Goal: Contribute content: Contribute content

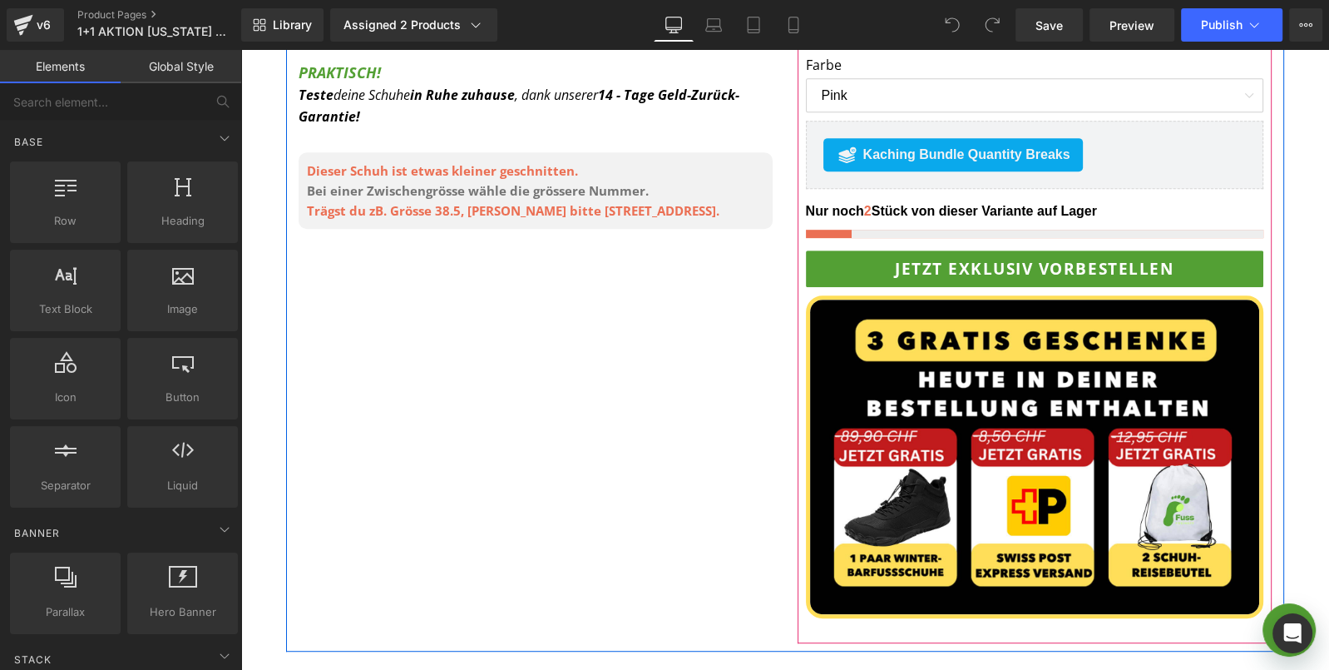
scroll to position [885, 0]
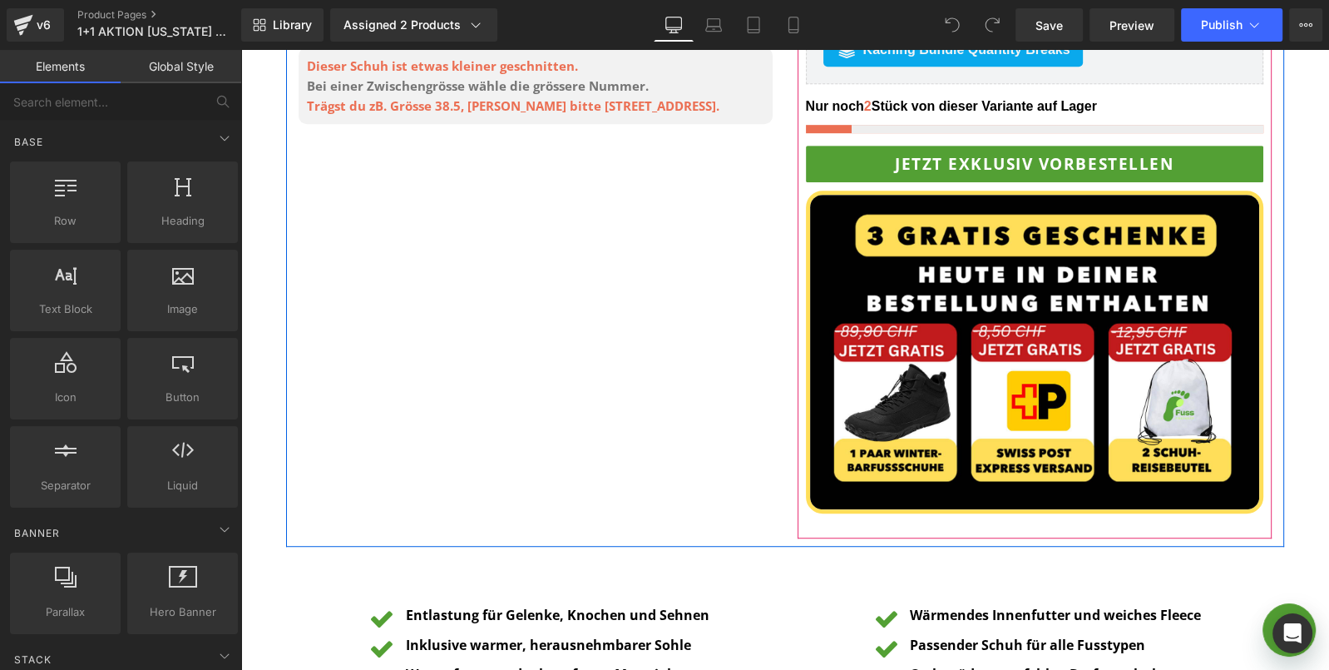
click at [986, 397] on img at bounding box center [1034, 351] width 457 height 323
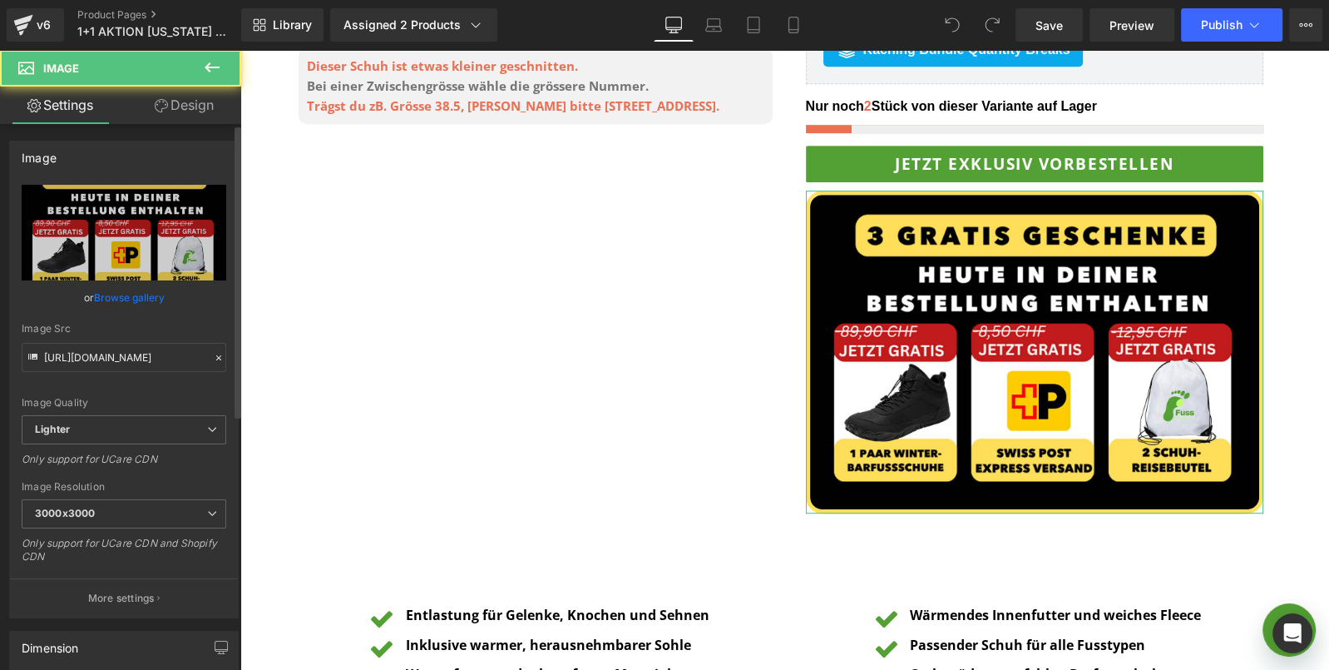
click at [119, 292] on link "Browse gallery" at bounding box center [129, 297] width 71 height 29
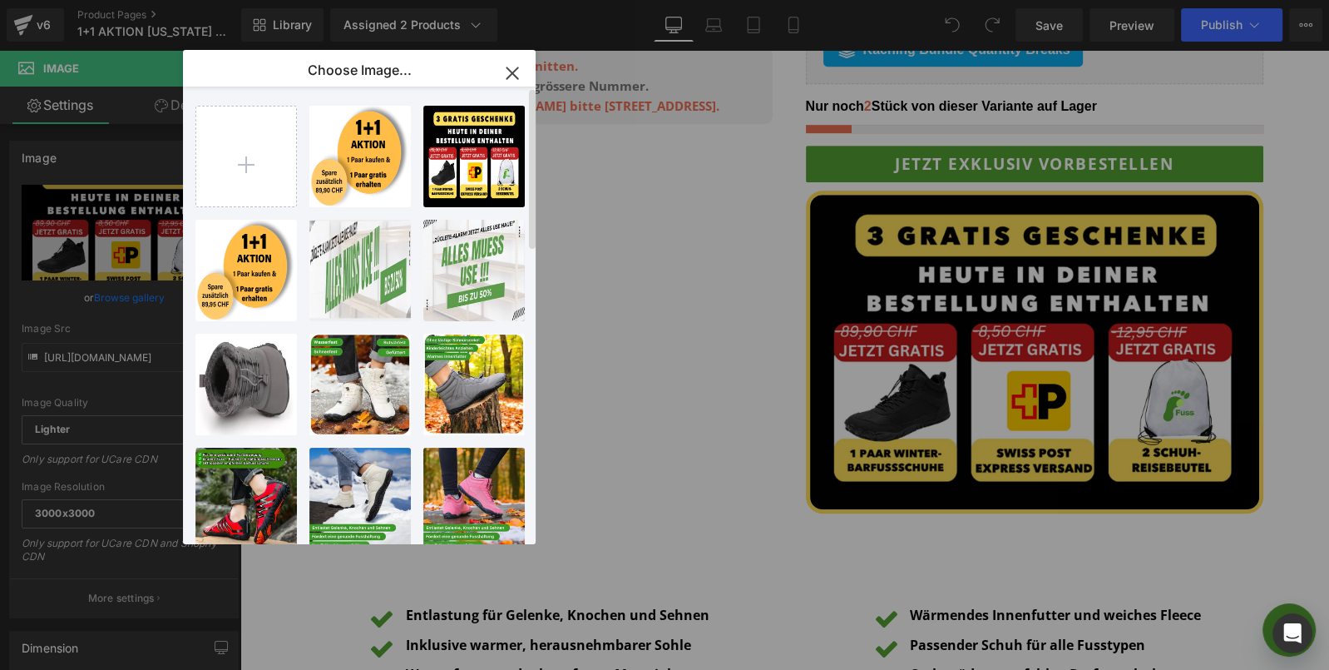
type input "C:\fakepath\[PERSON_NAME] GRAFIK 79,95 1+1 Winter.png"
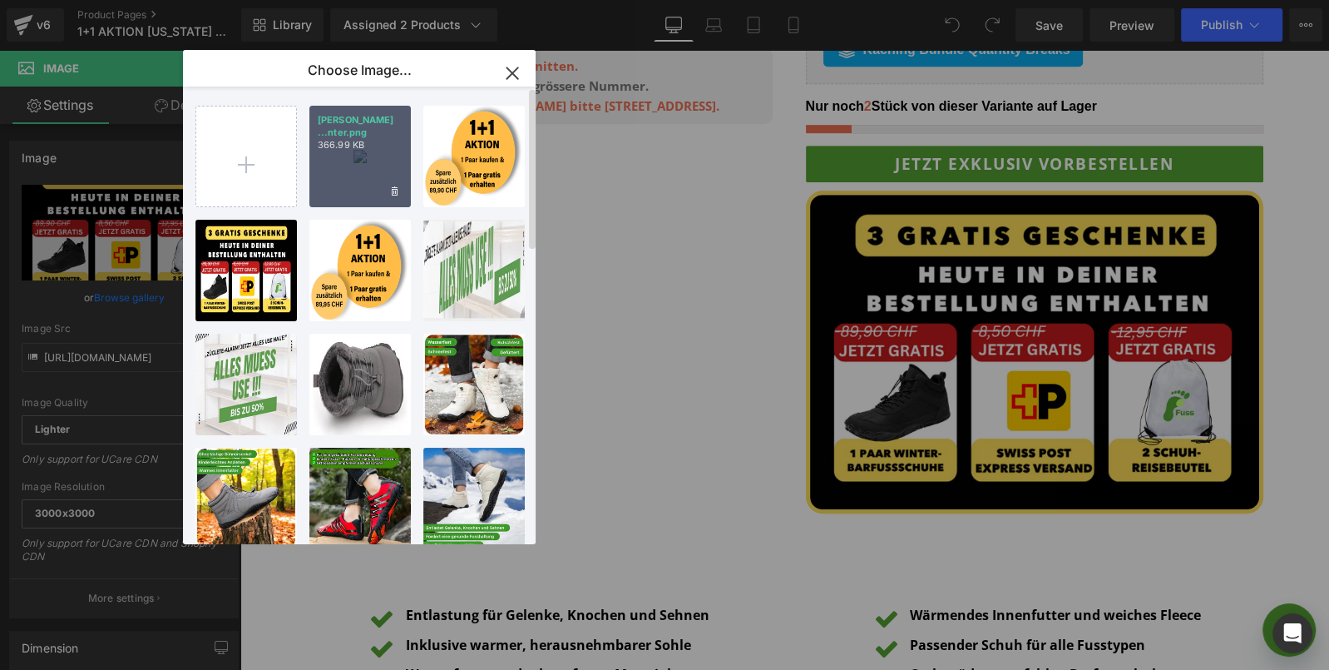
click at [352, 147] on div "[PERSON_NAME] ...nter.png 366.99 KB" at bounding box center [359, 156] width 101 height 101
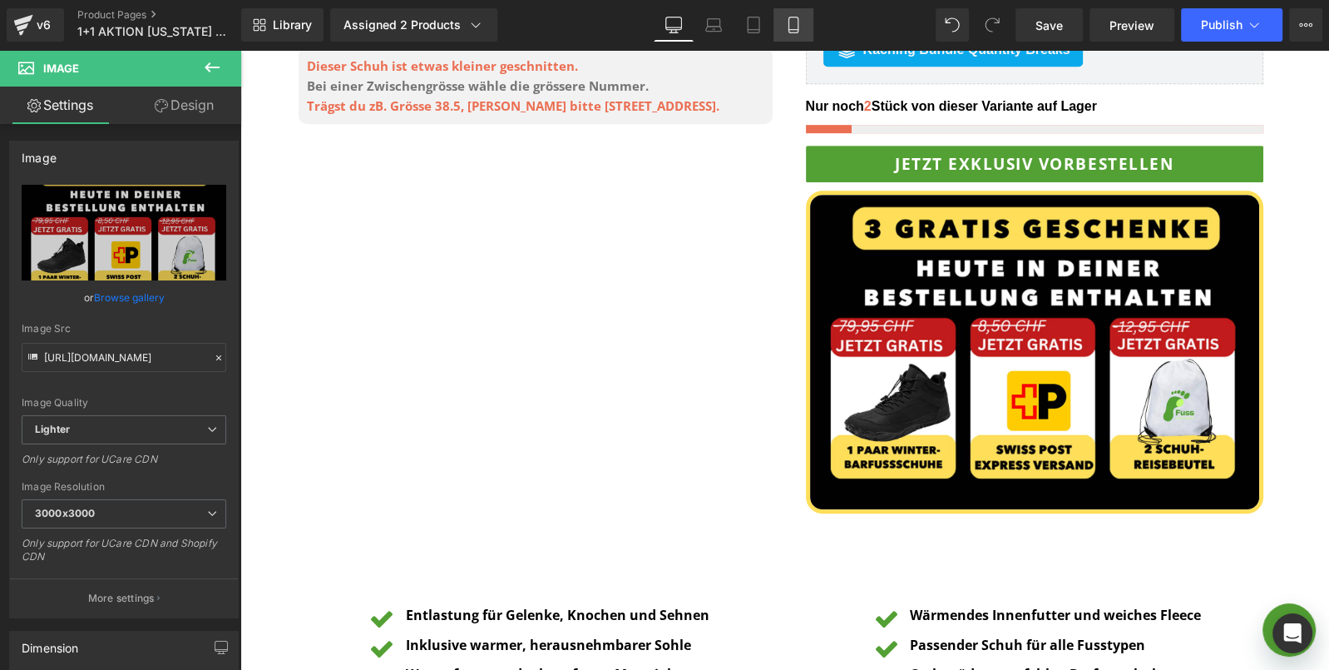
click at [798, 27] on icon at bounding box center [792, 25] width 9 height 16
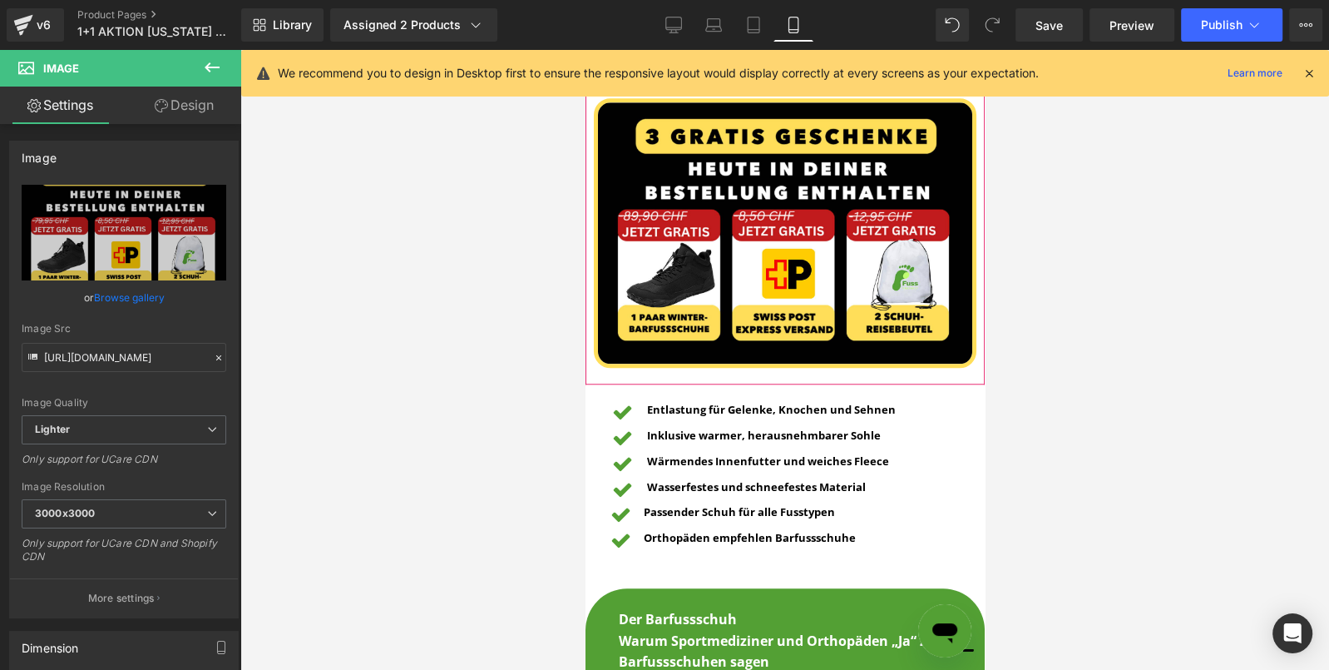
scroll to position [1378, 0]
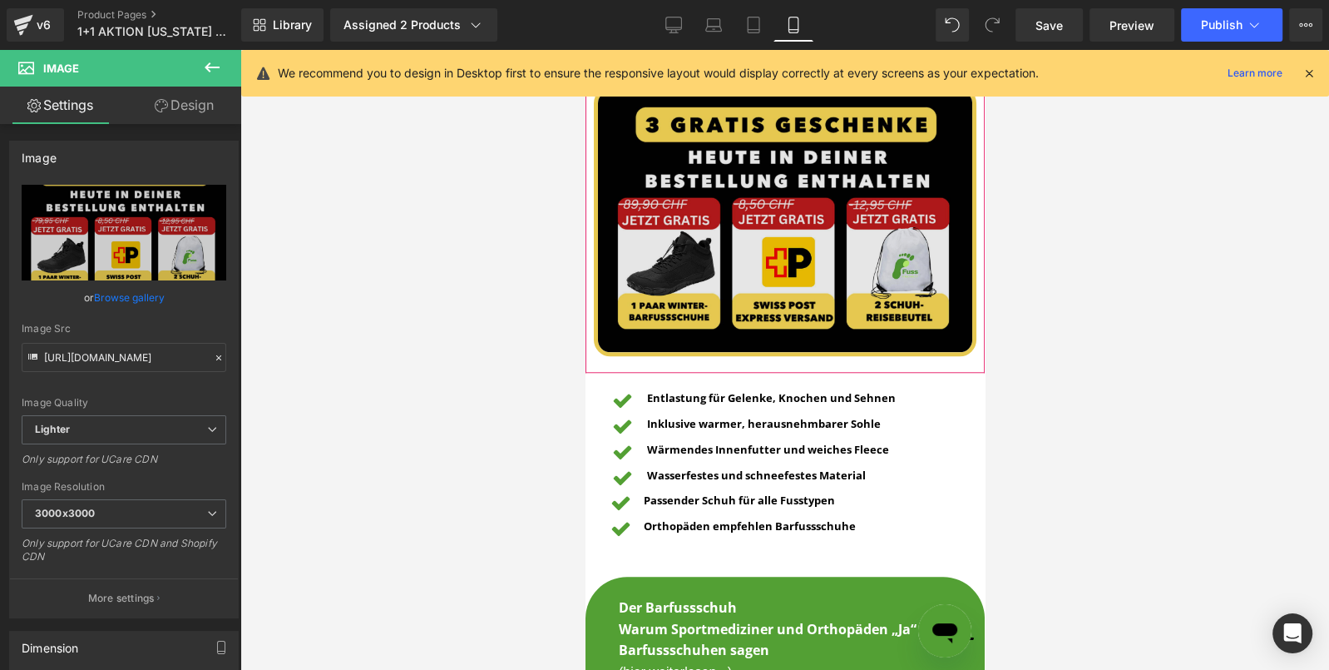
click at [732, 281] on img at bounding box center [784, 221] width 383 height 270
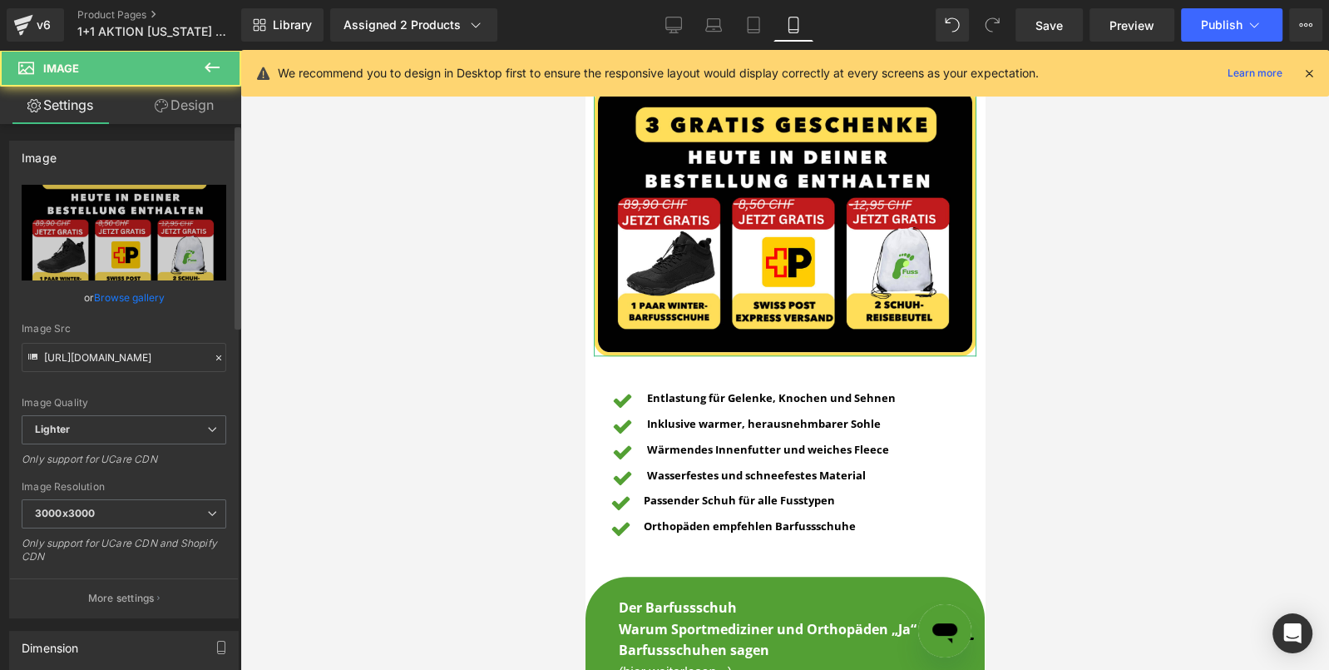
click at [151, 297] on link "Browse gallery" at bounding box center [129, 297] width 71 height 29
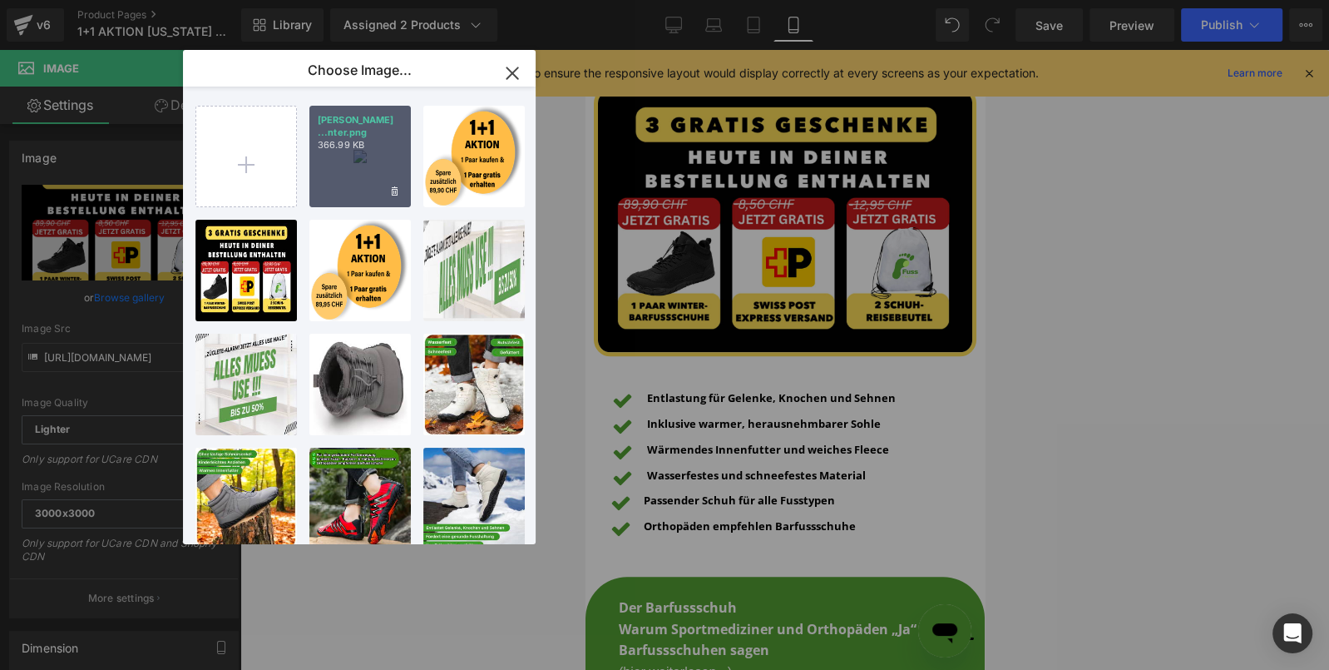
click at [347, 173] on div "[PERSON_NAME] ...nter.png 366.99 KB" at bounding box center [359, 156] width 101 height 101
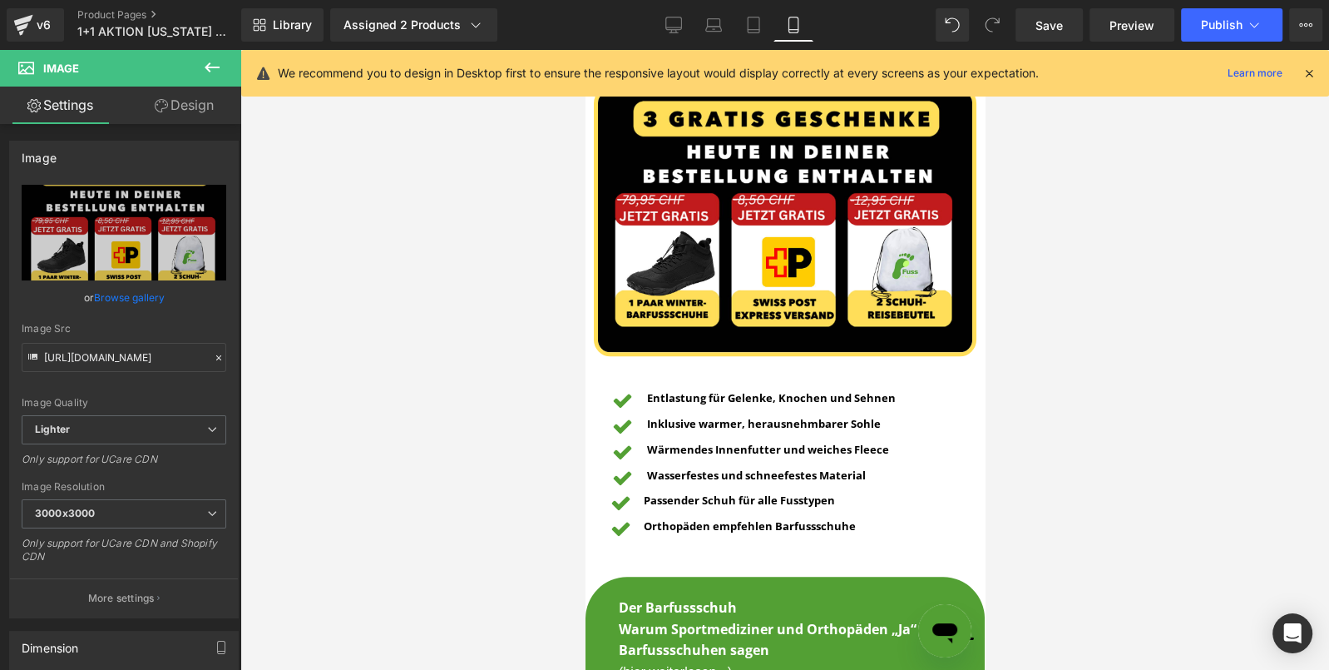
click at [1099, 262] on div at bounding box center [784, 360] width 1089 height 620
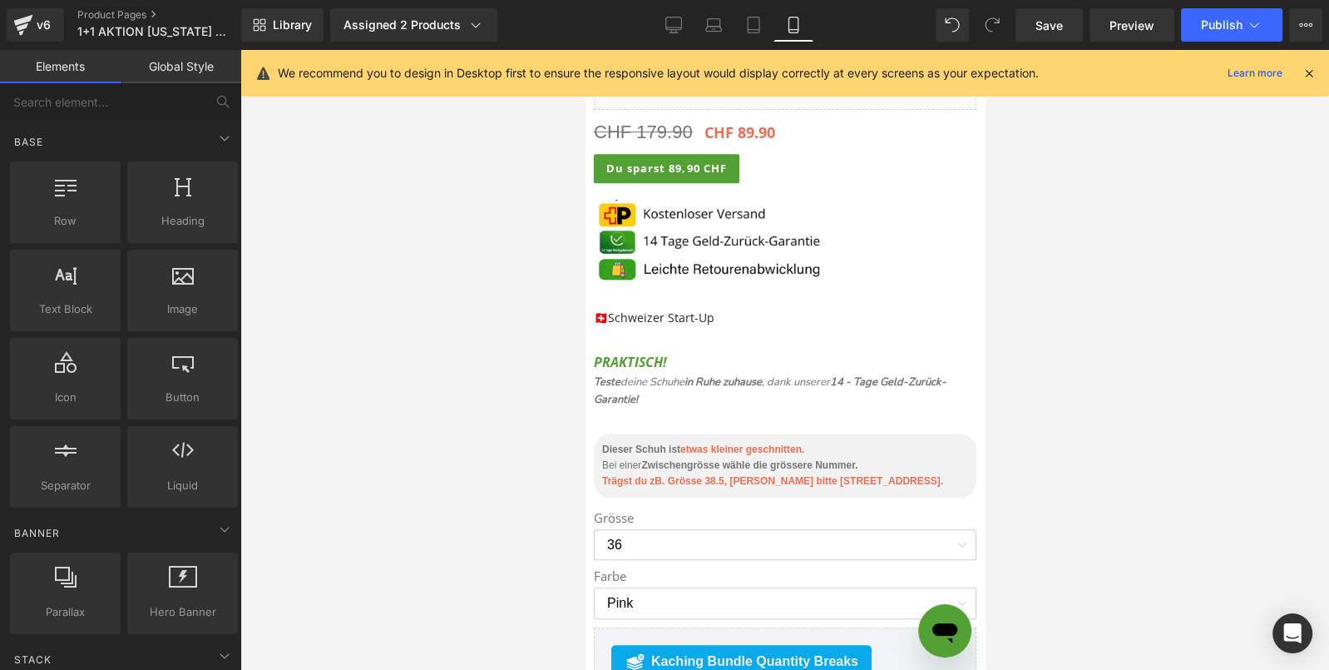
scroll to position [511, 0]
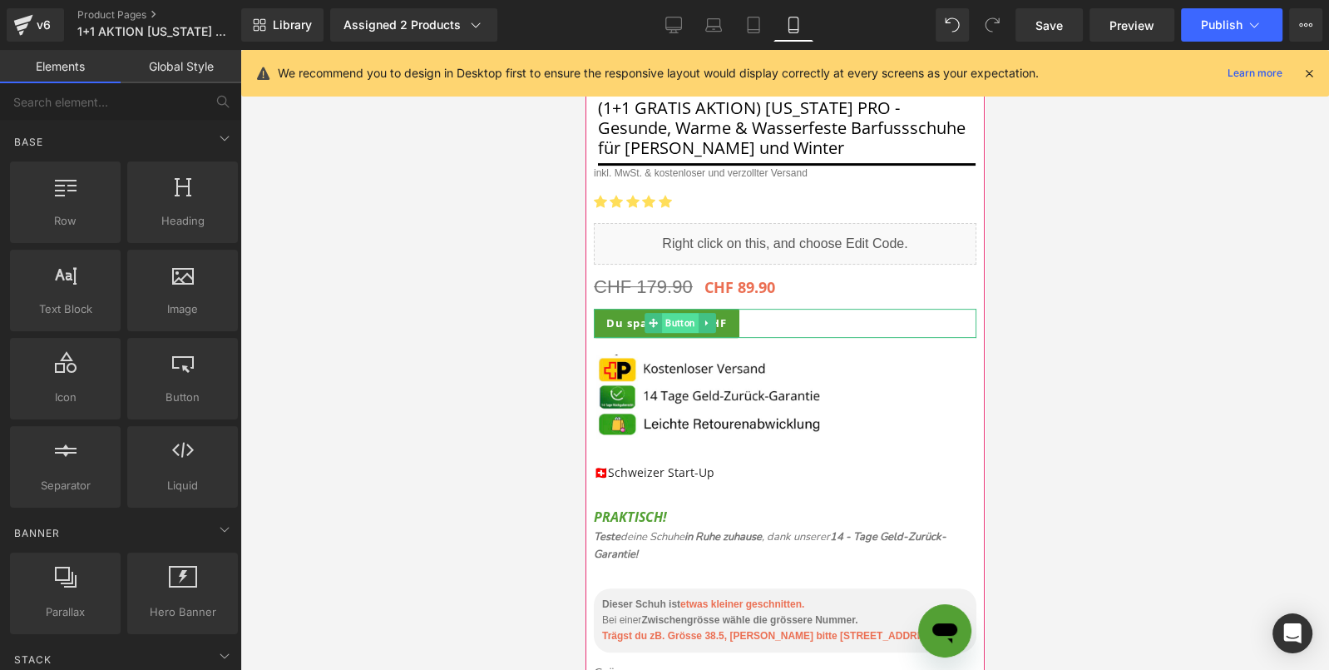
click at [674, 317] on span "Button" at bounding box center [679, 323] width 37 height 20
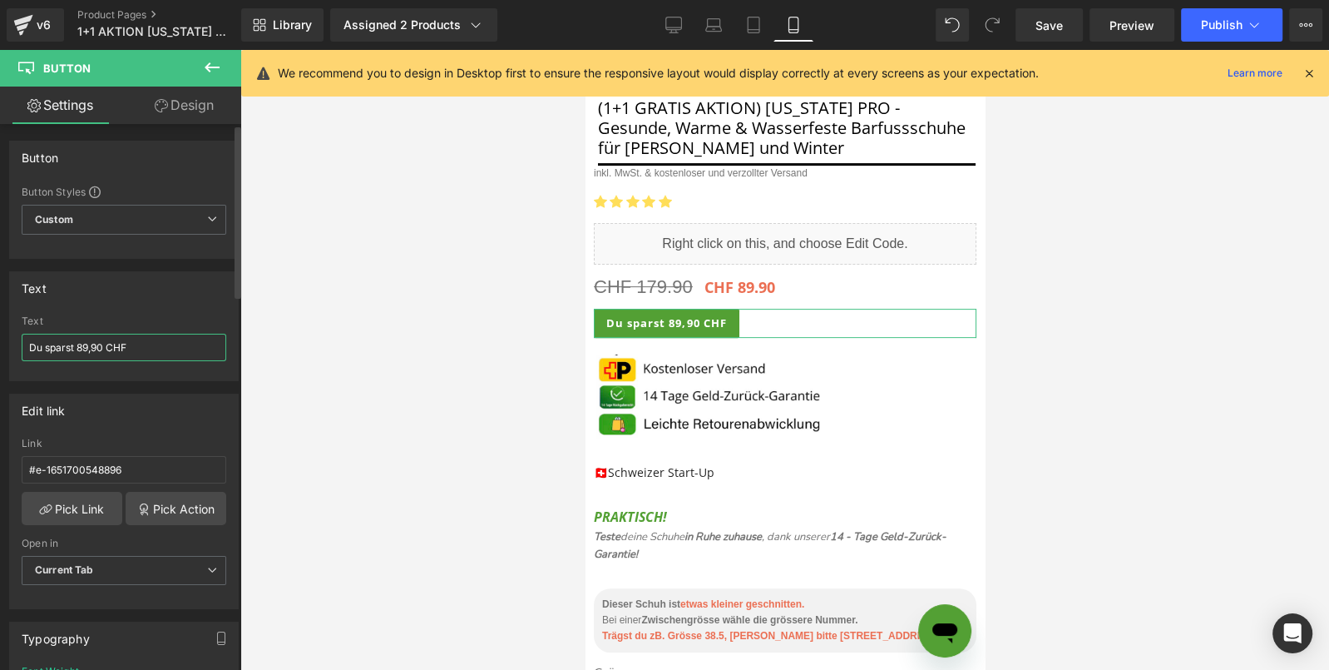
click at [80, 343] on input "Du sparst 89,90 CHF" at bounding box center [124, 347] width 205 height 27
type input "Du sparst 79,95 CHF"
click at [677, 23] on icon at bounding box center [673, 25] width 17 height 17
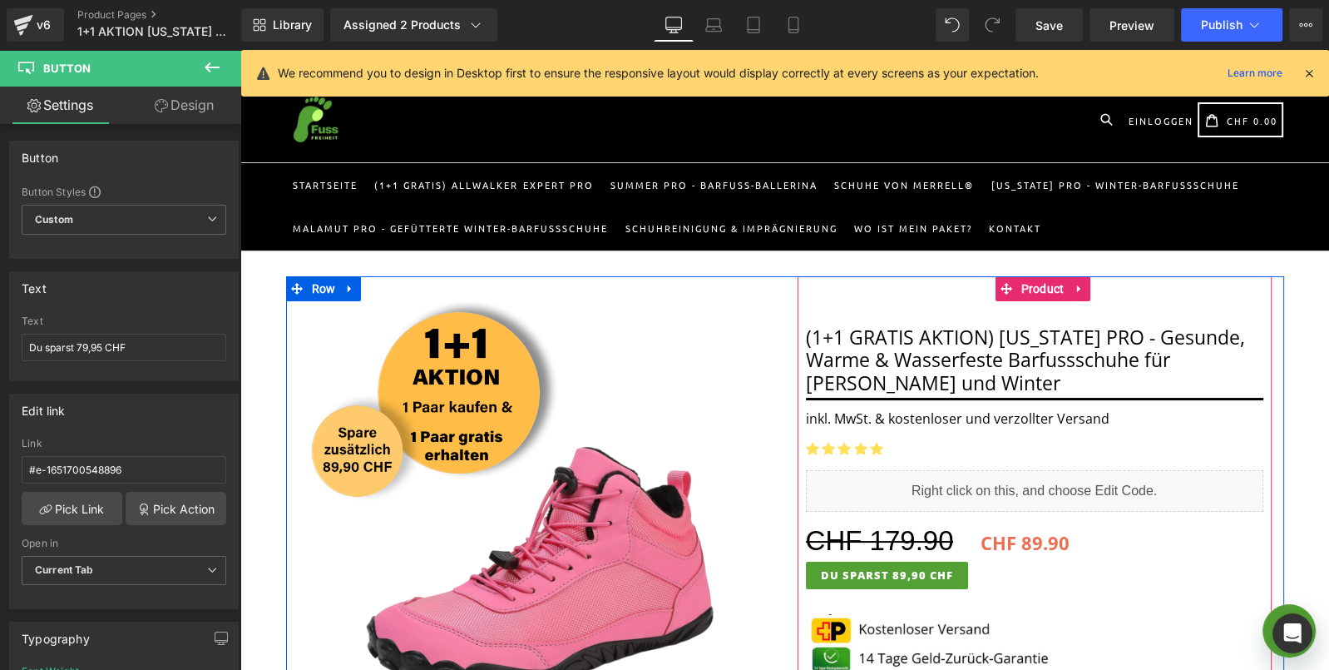
click at [1058, 484] on div "Liquid" at bounding box center [1034, 491] width 457 height 42
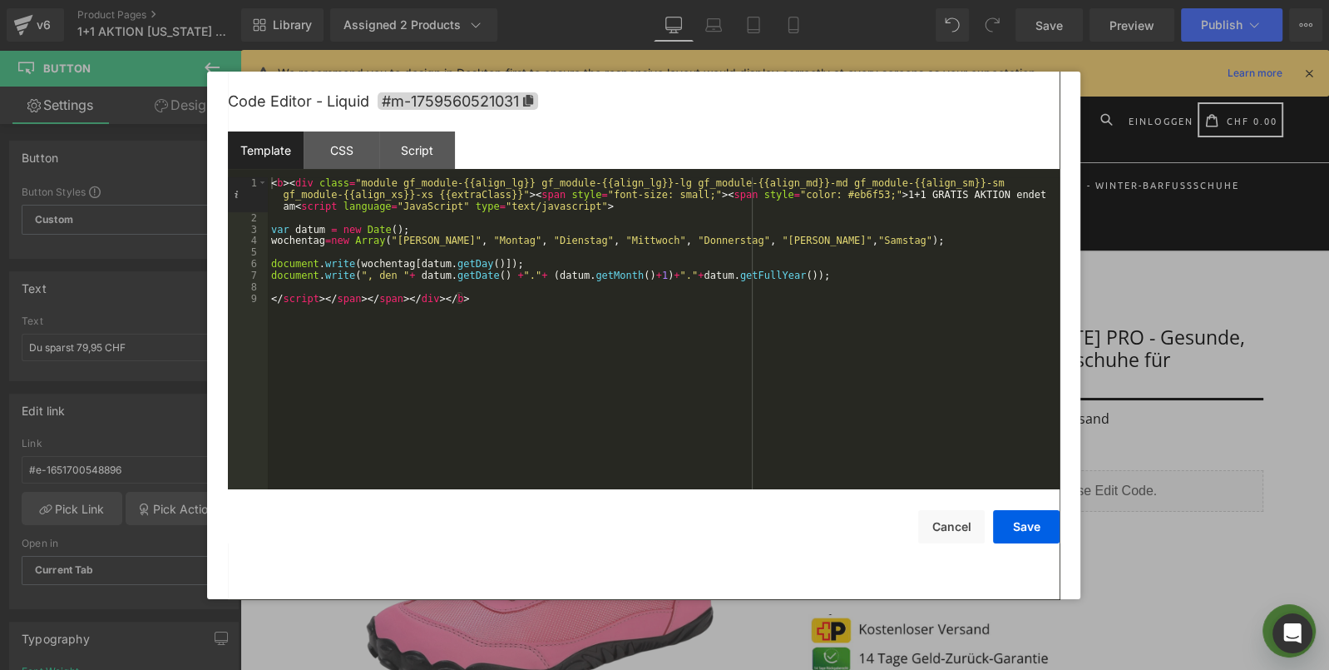
click at [1180, 359] on div at bounding box center [664, 335] width 1329 height 670
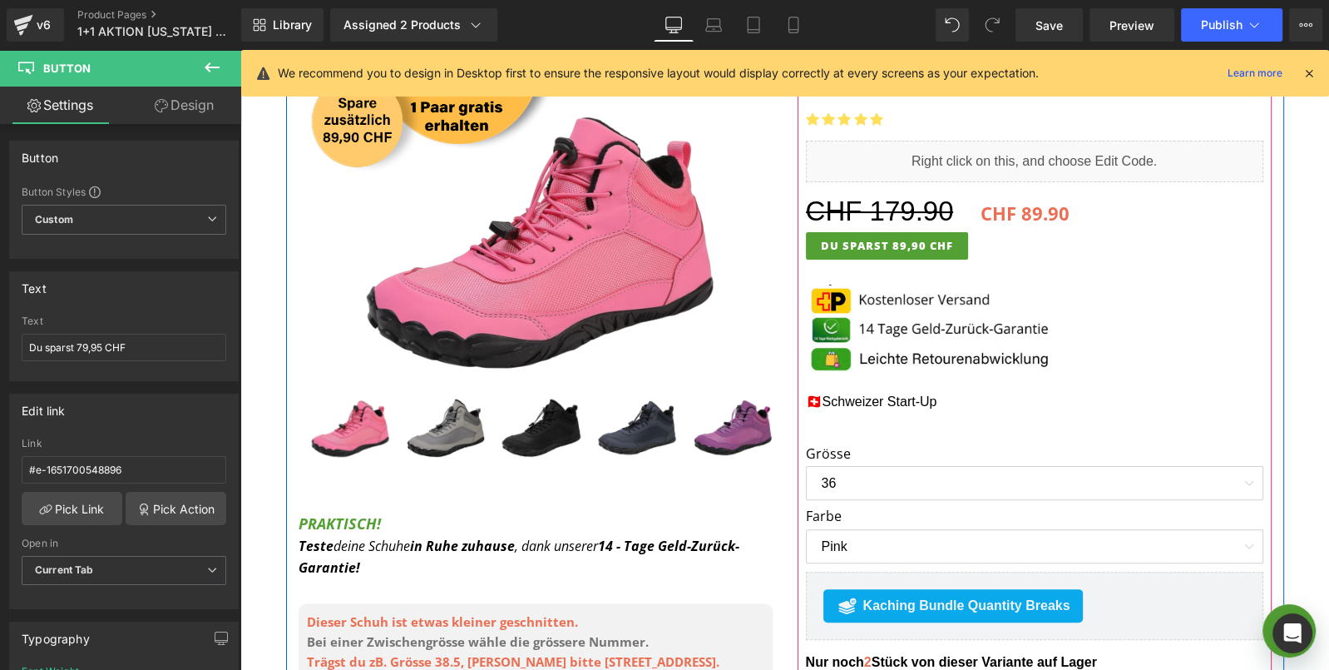
scroll to position [366, 0]
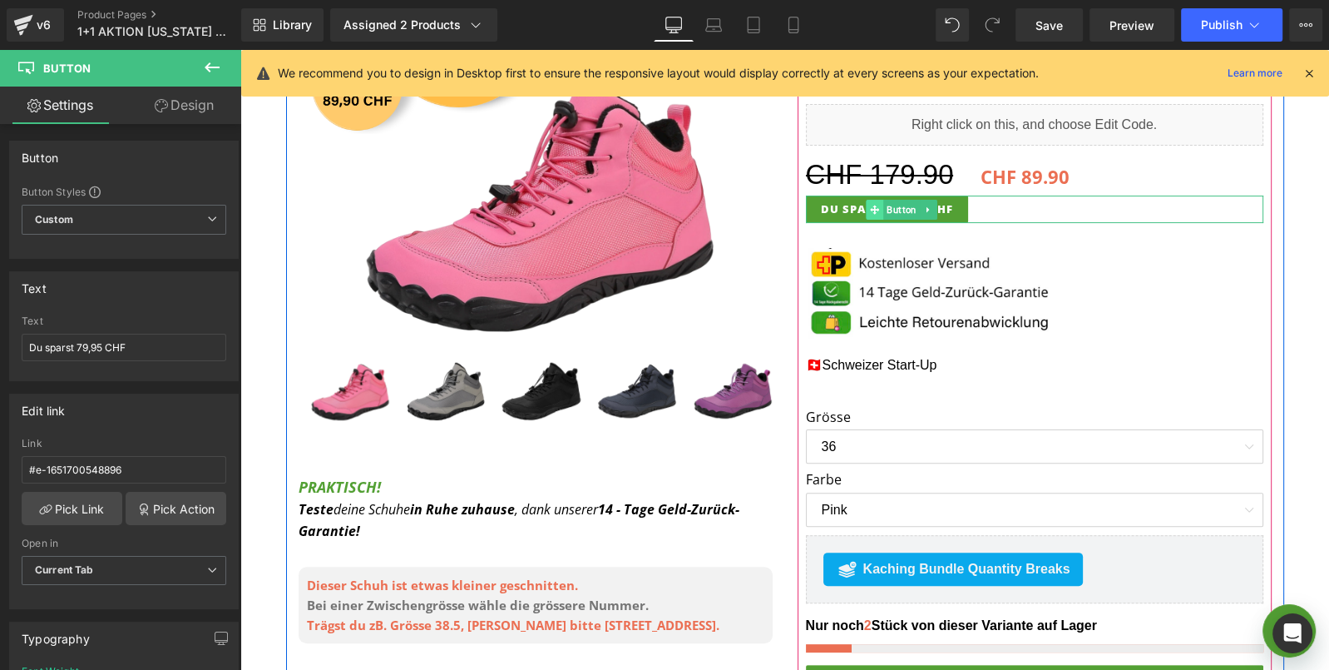
click at [881, 207] on span at bounding box center [874, 210] width 17 height 20
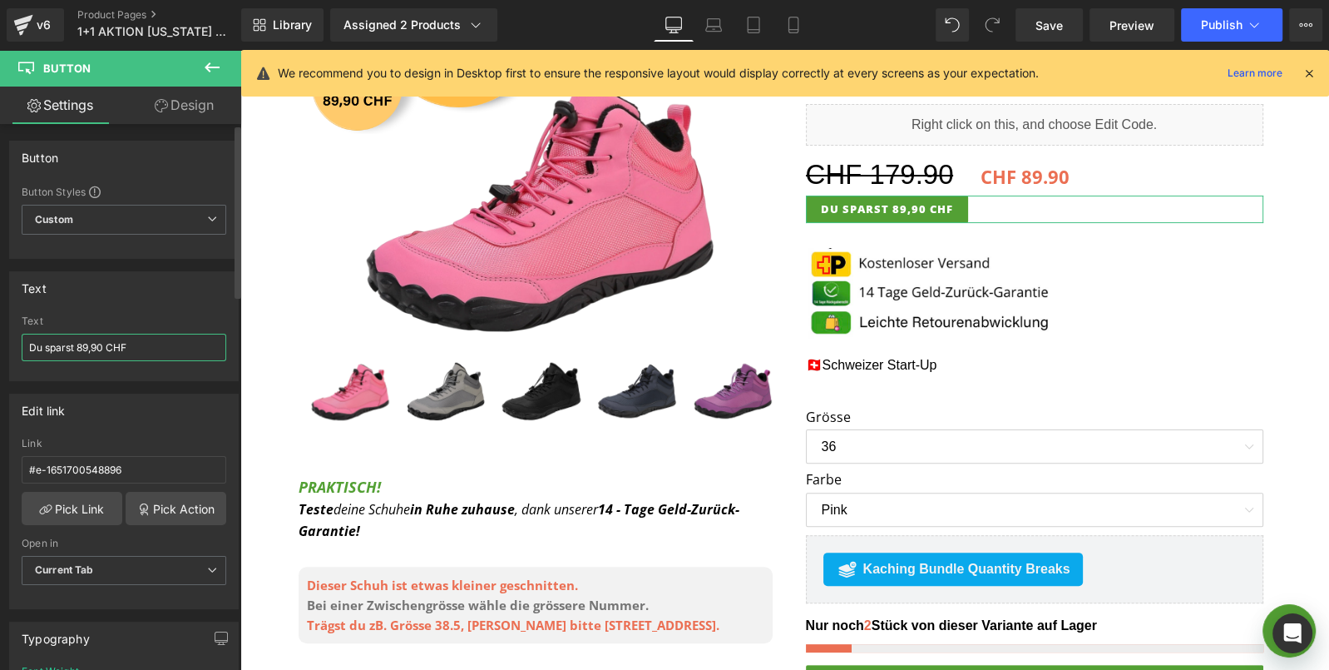
click at [83, 344] on input "Du sparst 89,90 CHF" at bounding box center [124, 347] width 205 height 27
type input "Du sparst 79,95 CHF"
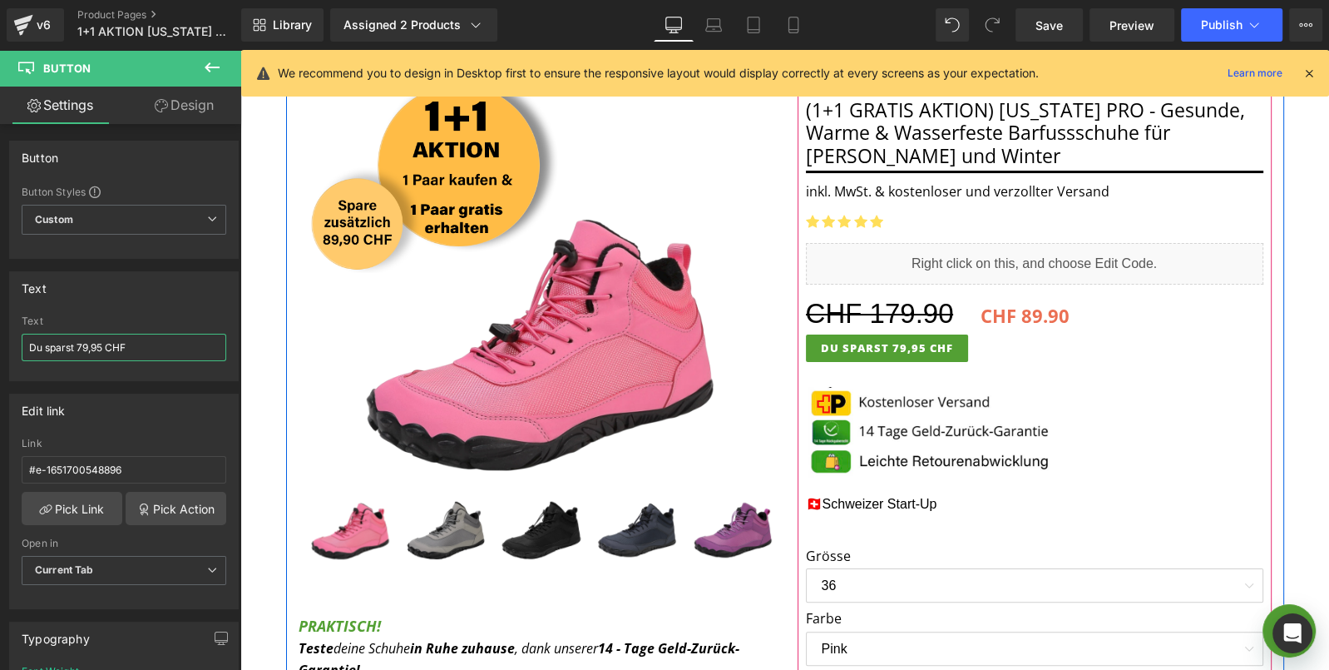
scroll to position [221, 0]
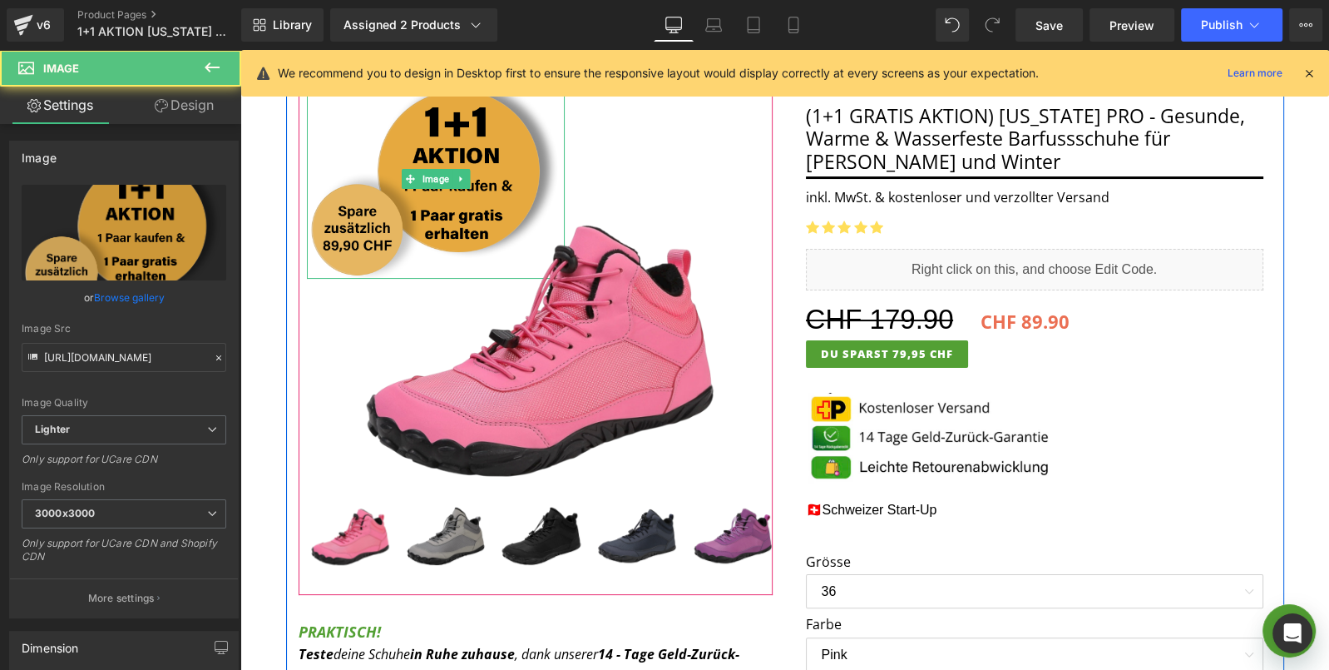
click at [422, 134] on img at bounding box center [436, 180] width 258 height 200
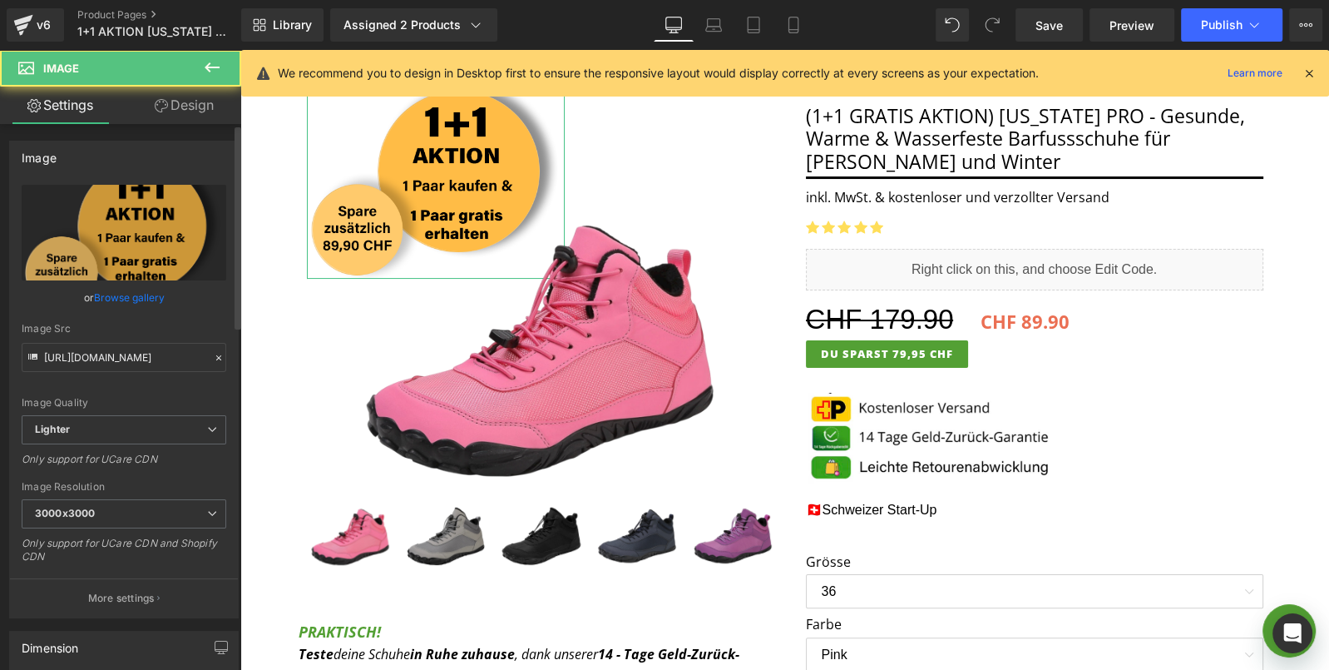
click at [145, 295] on link "Browse gallery" at bounding box center [129, 297] width 71 height 29
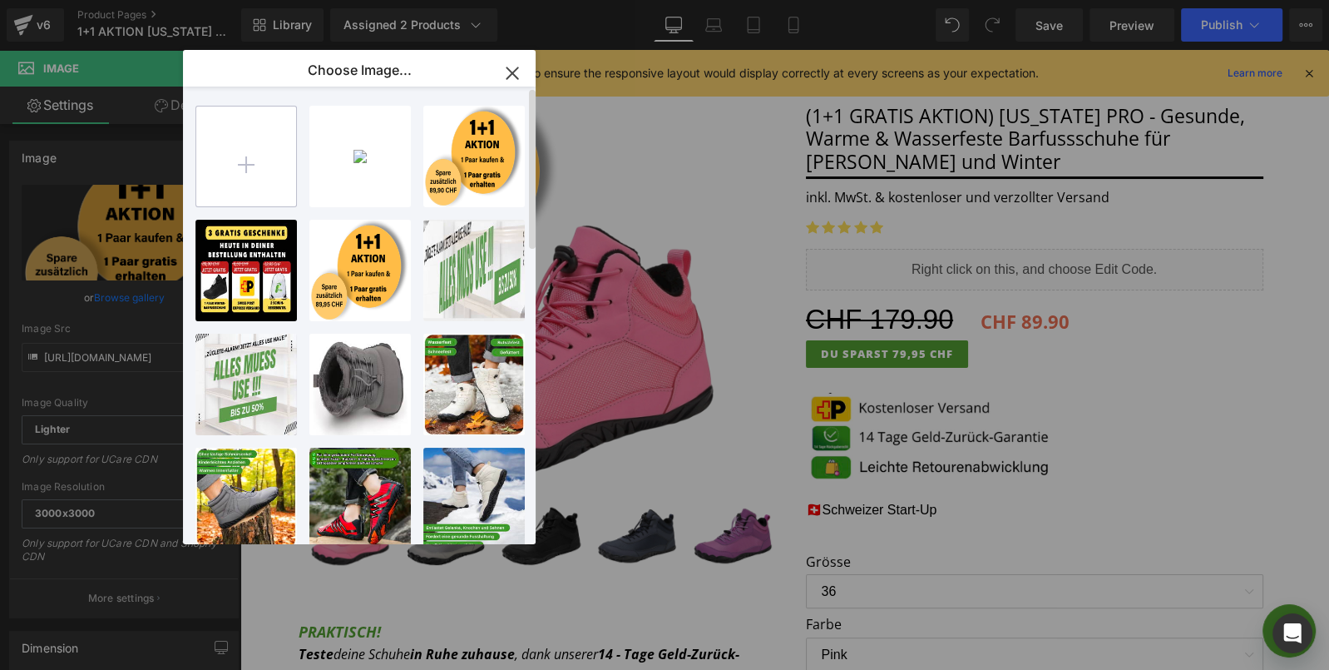
type input "C:\fakepath\1+1 [PERSON_NAME] 79,95 1+1 WINTER.png"
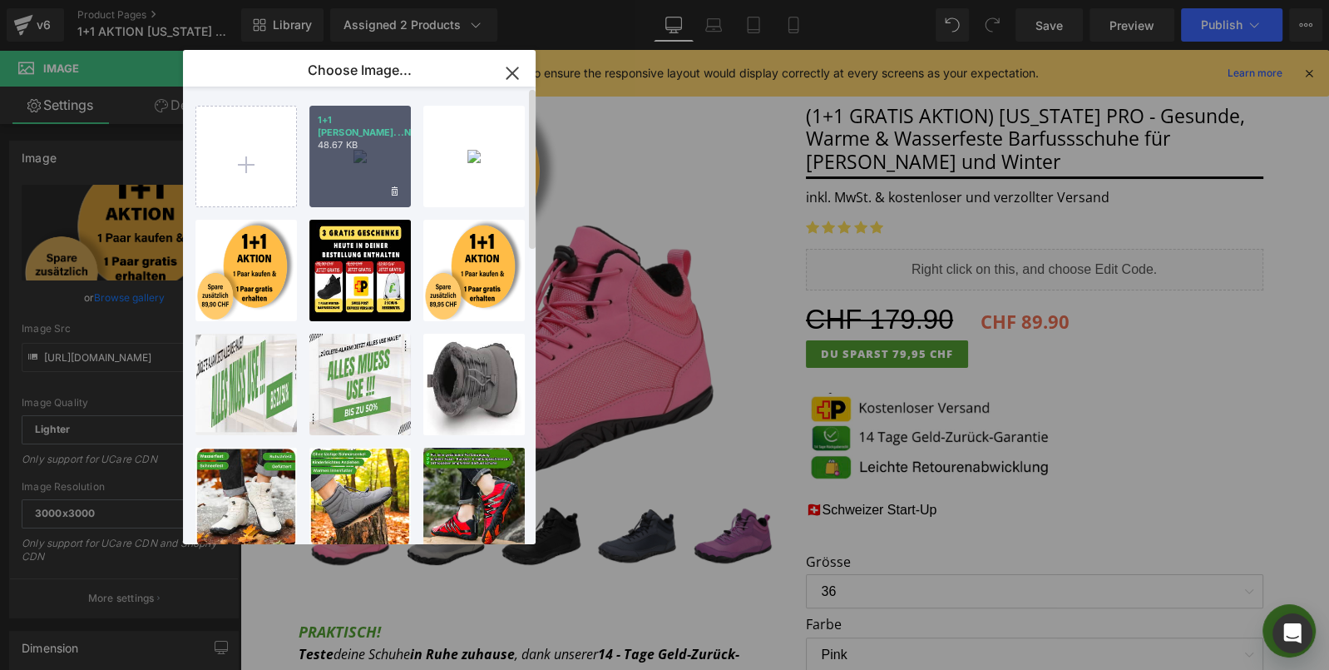
click at [340, 159] on div "1+1 [PERSON_NAME]...NTER.png 48.67 KB" at bounding box center [359, 156] width 101 height 101
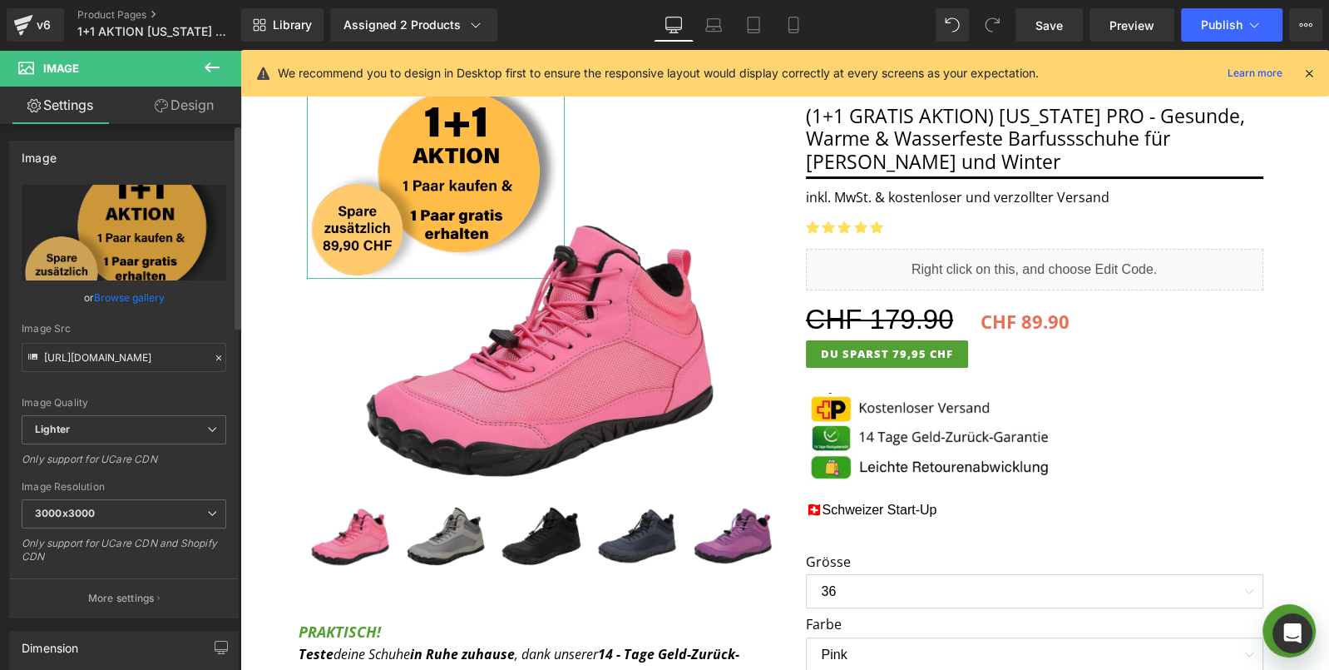
click at [147, 298] on link "Browse gallery" at bounding box center [129, 297] width 71 height 29
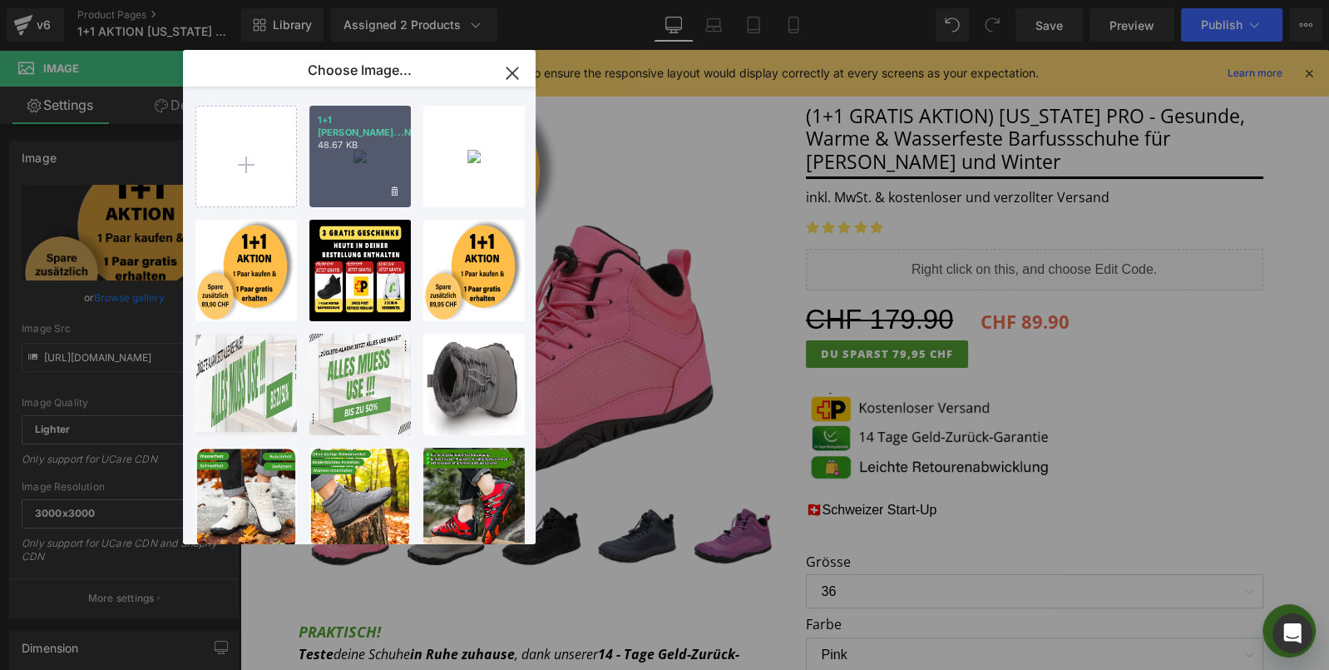
click at [373, 158] on div "1+1 [PERSON_NAME]...NTER.png 48.67 KB" at bounding box center [359, 156] width 101 height 101
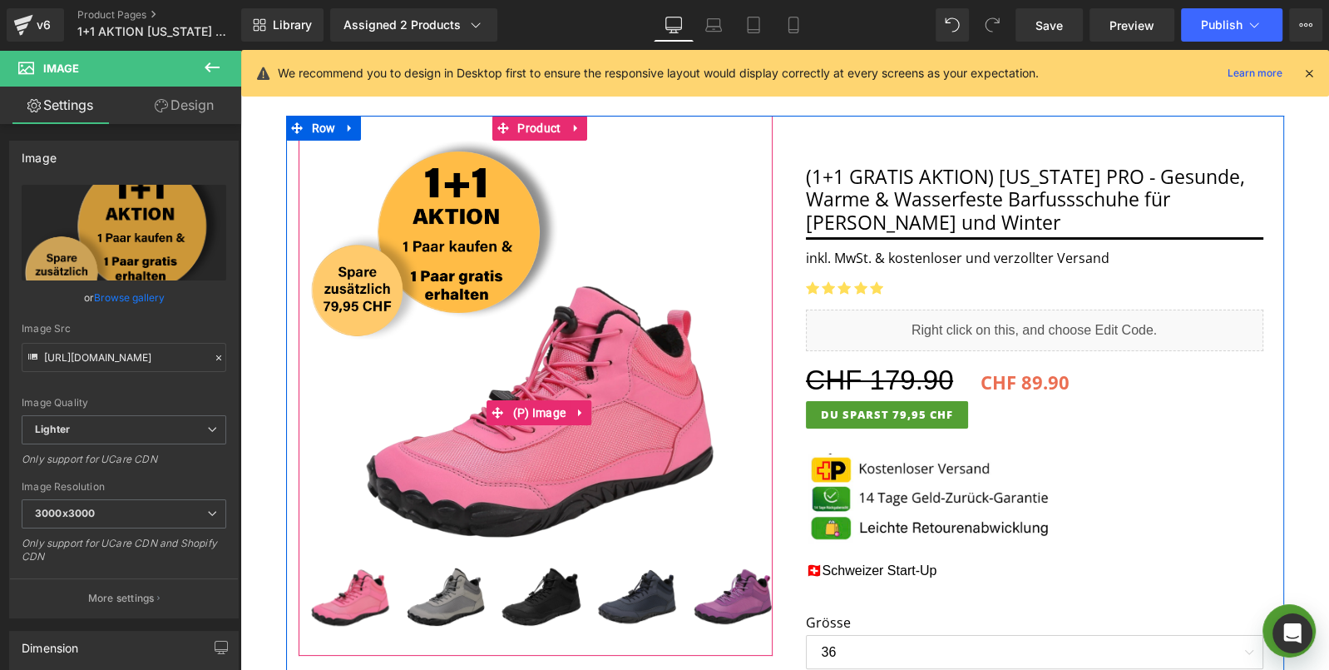
scroll to position [89, 0]
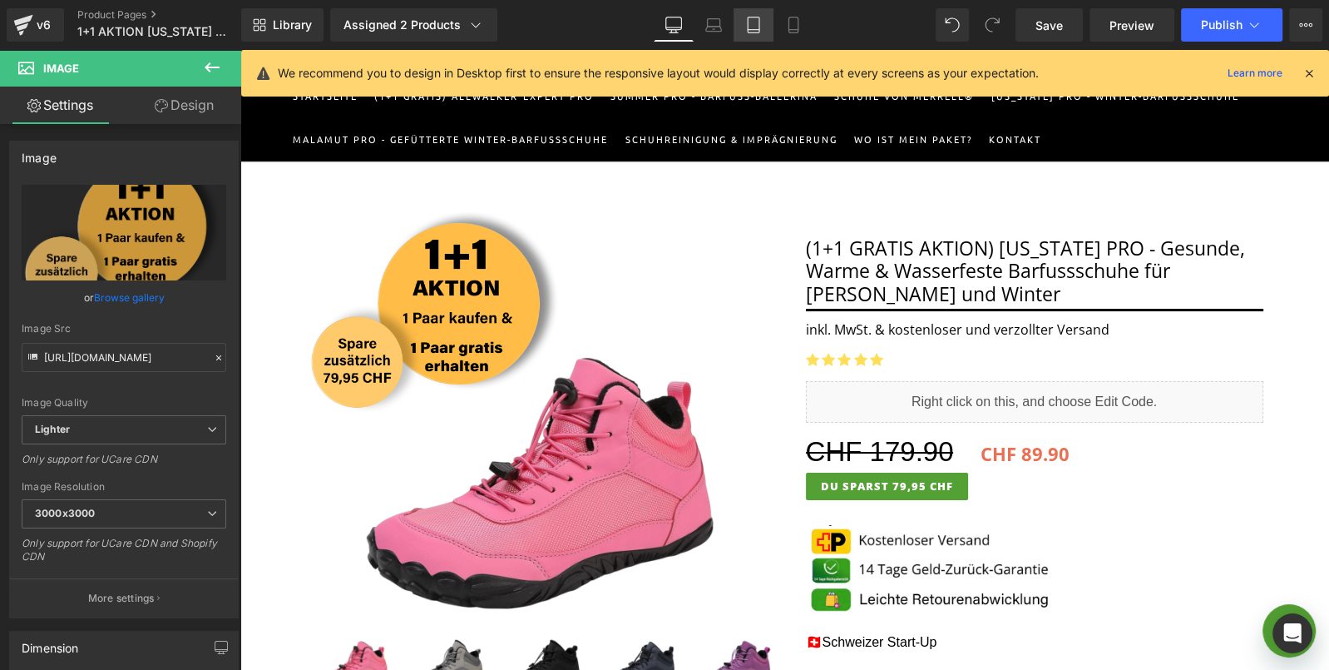
click at [763, 25] on link "Tablet" at bounding box center [754, 24] width 40 height 33
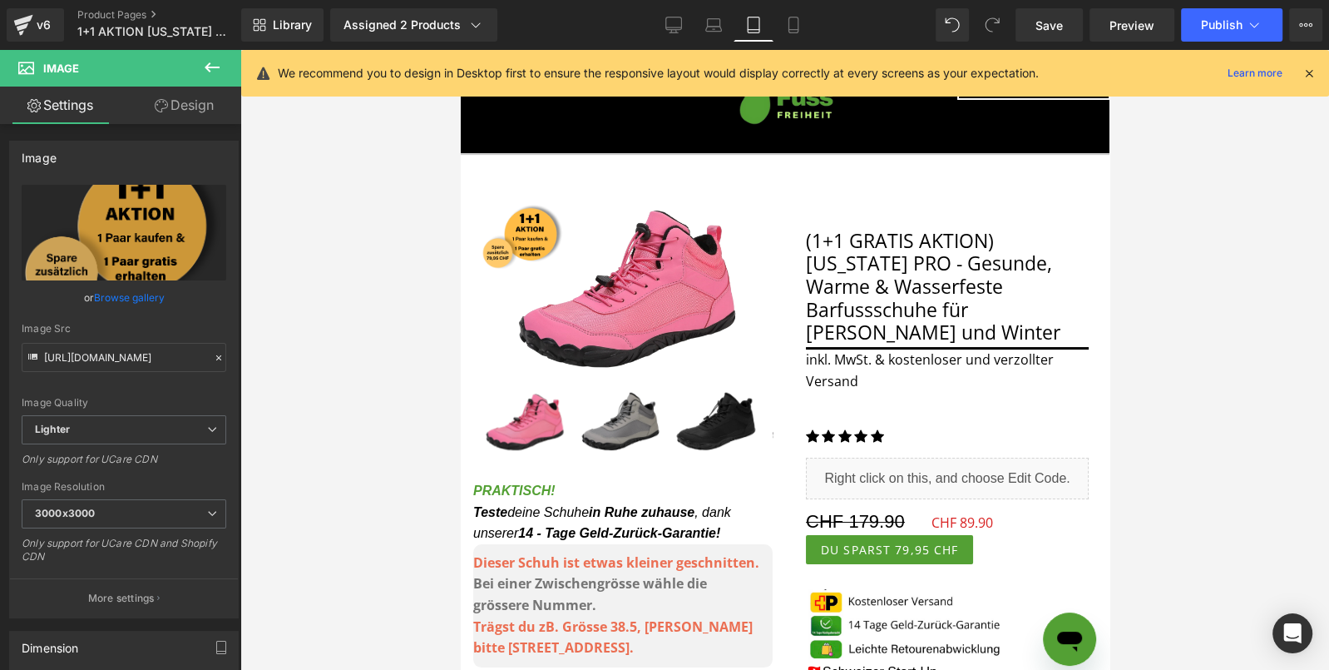
scroll to position [82, 0]
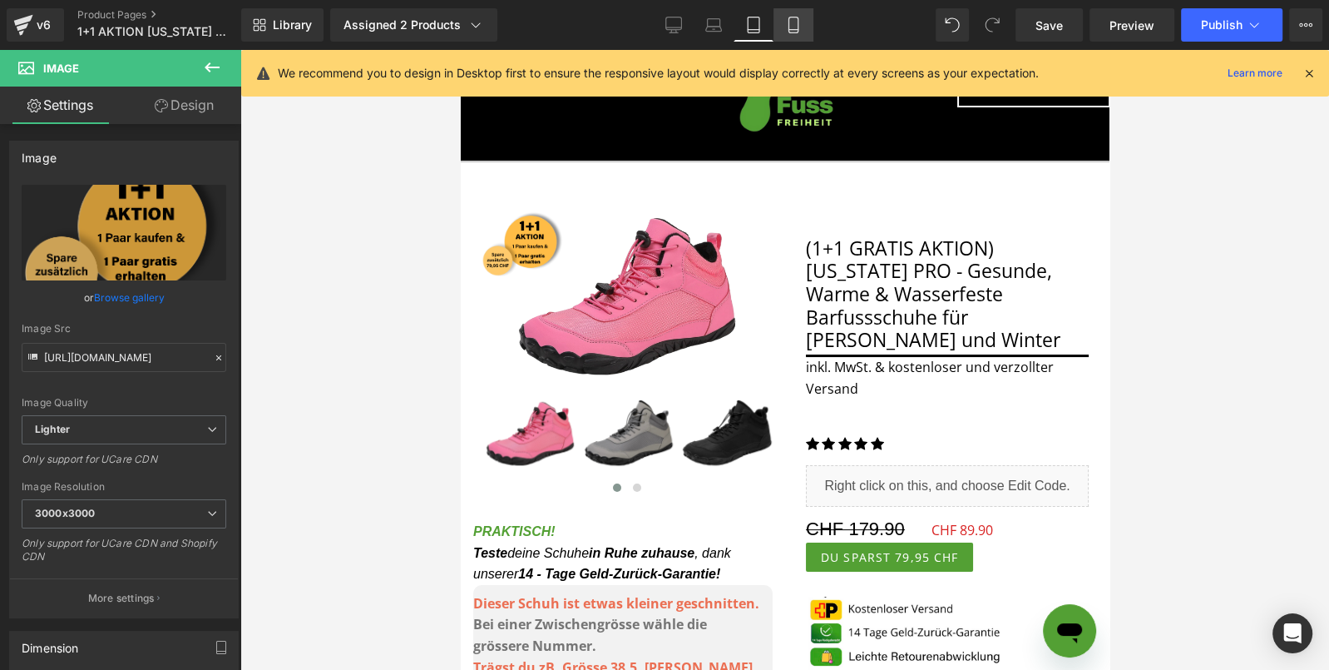
click at [802, 25] on link "Mobile" at bounding box center [793, 24] width 40 height 33
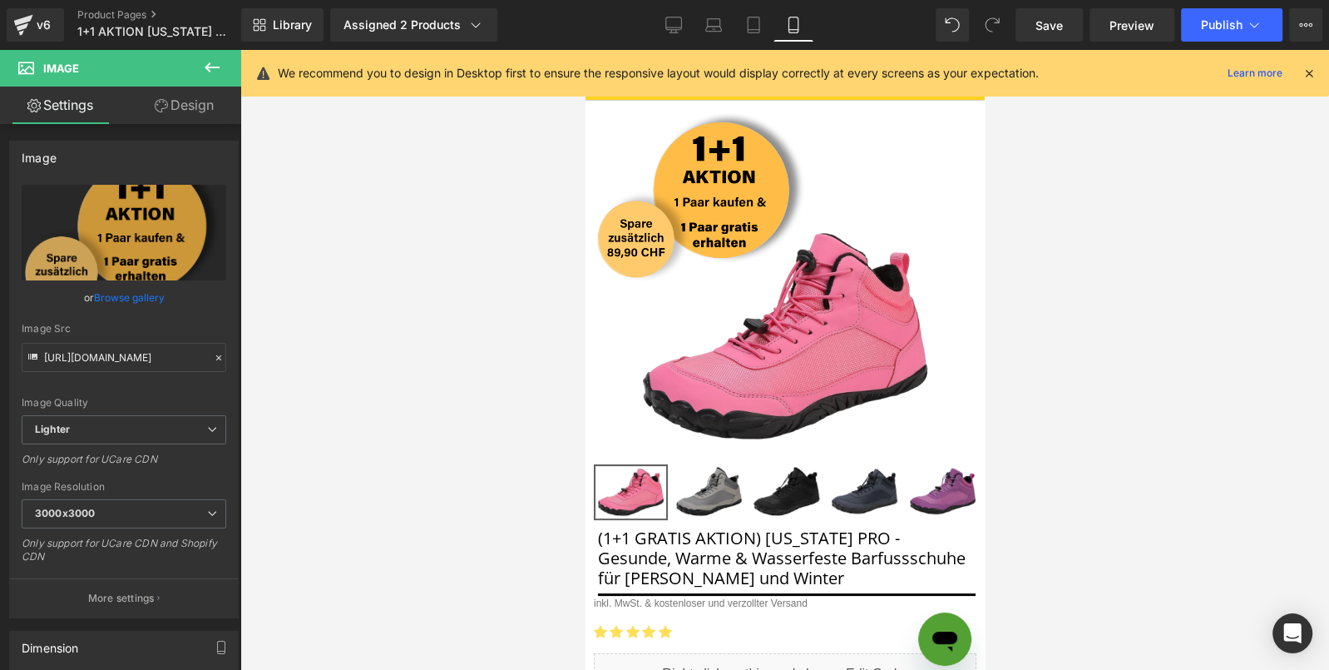
scroll to position [0, 0]
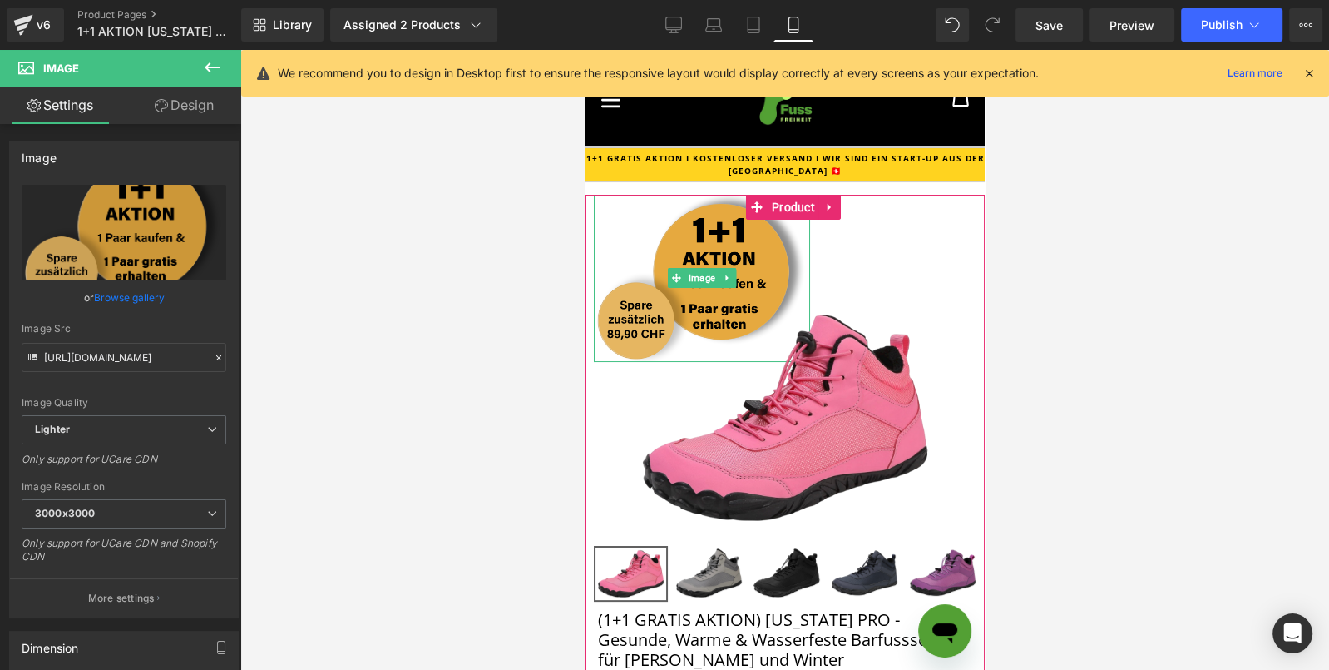
click at [689, 212] on img at bounding box center [701, 278] width 216 height 167
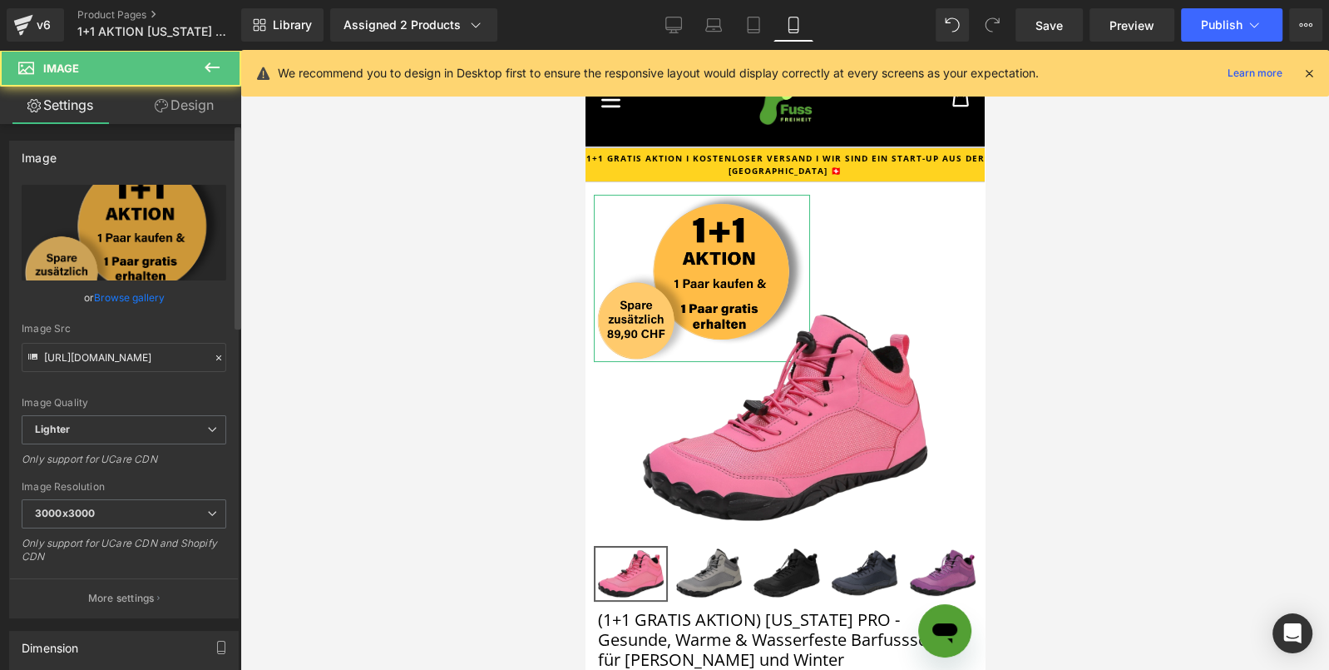
click at [142, 290] on link "Browse gallery" at bounding box center [129, 297] width 71 height 29
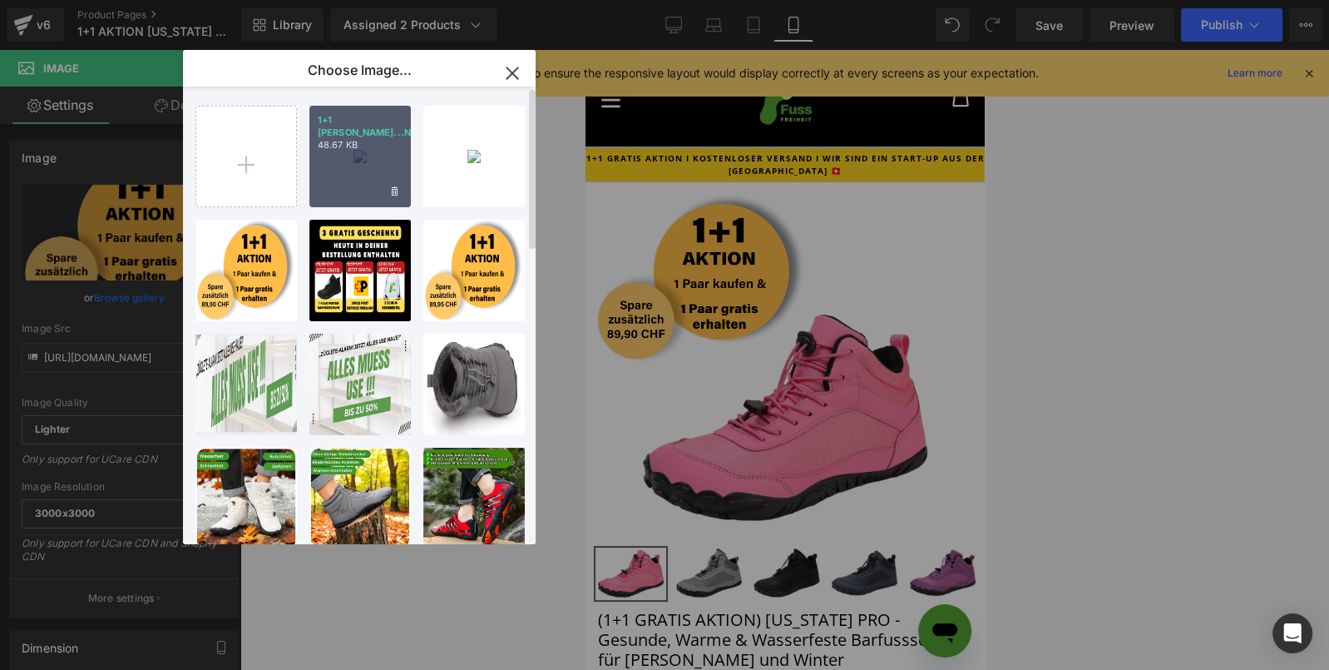
click at [358, 183] on div "1+1 [PERSON_NAME]...NTER.png 48.67 KB" at bounding box center [359, 156] width 101 height 101
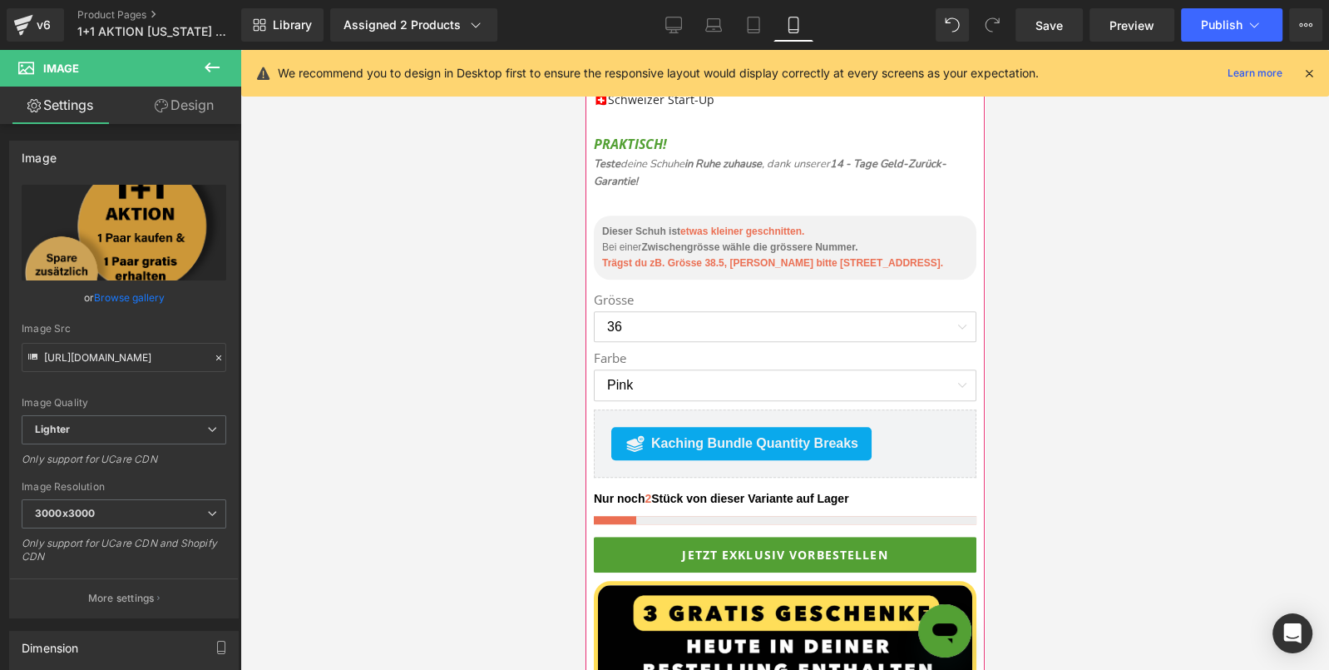
scroll to position [902, 0]
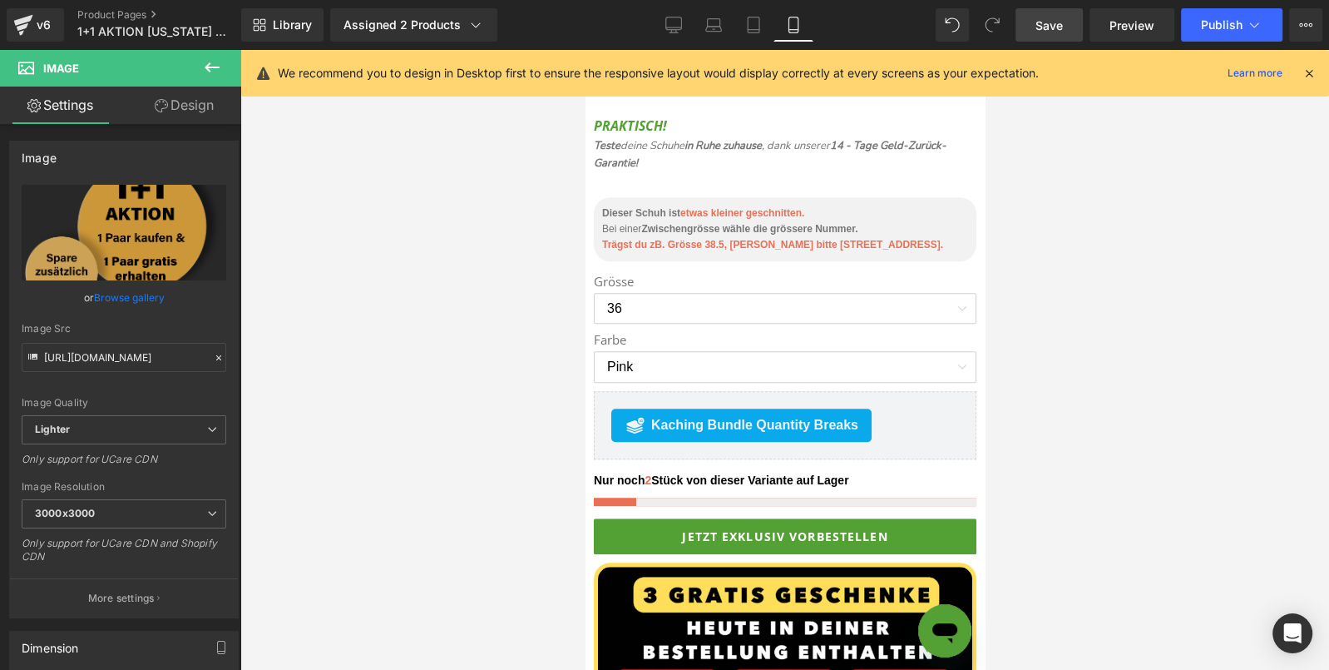
click at [1074, 31] on link "Save" at bounding box center [1048, 24] width 67 height 33
click at [1258, 33] on button "Publish" at bounding box center [1231, 24] width 101 height 33
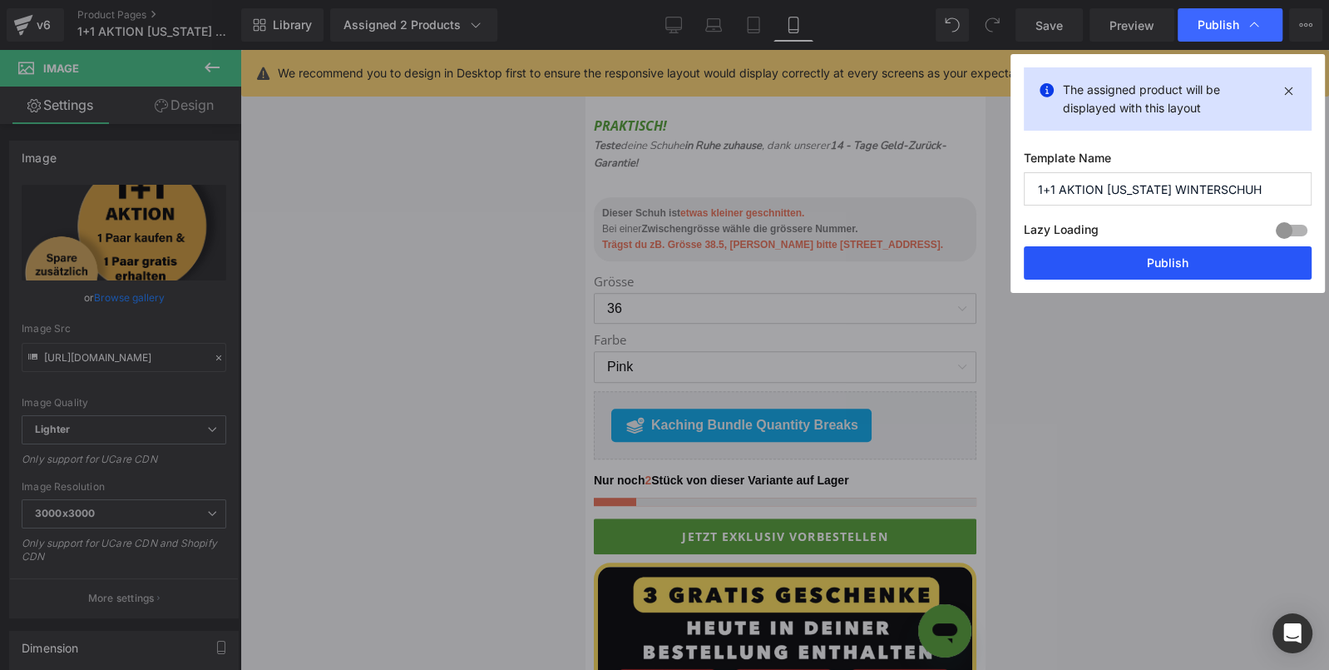
click at [1164, 264] on button "Publish" at bounding box center [1168, 262] width 288 height 33
